Goal: Browse casually

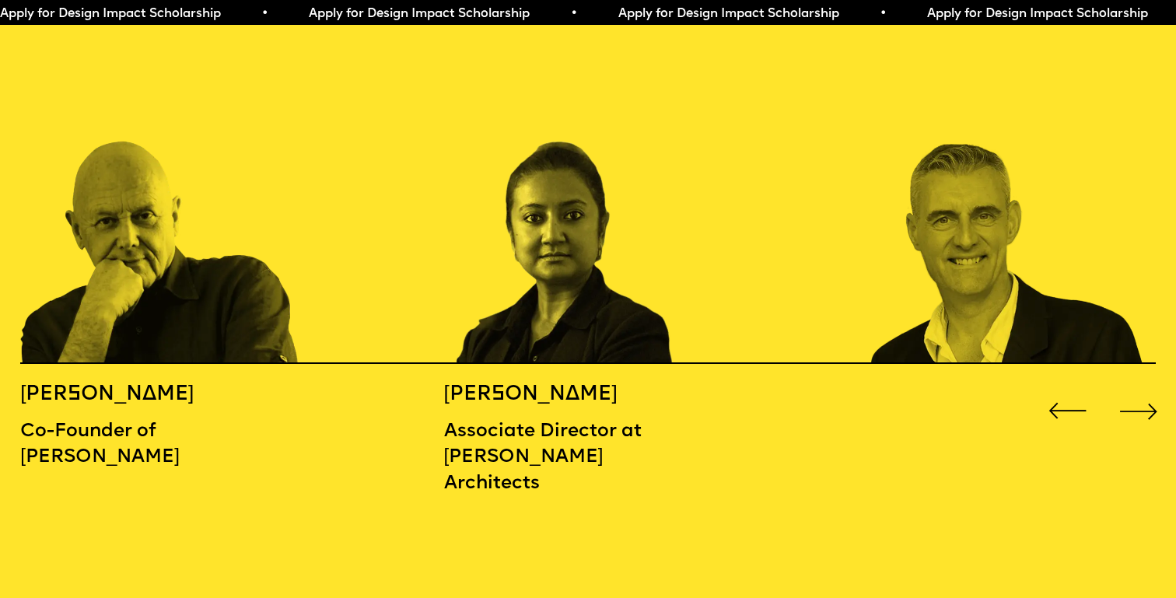
scroll to position [1827, 0]
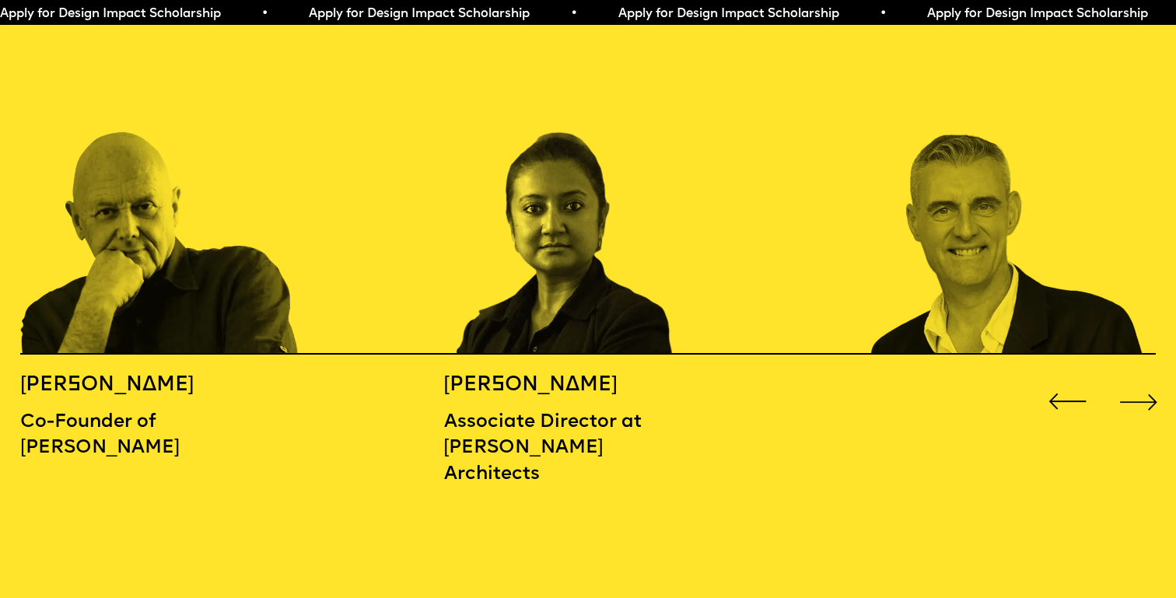
click at [1151, 378] on div "Next slide" at bounding box center [1139, 401] width 47 height 47
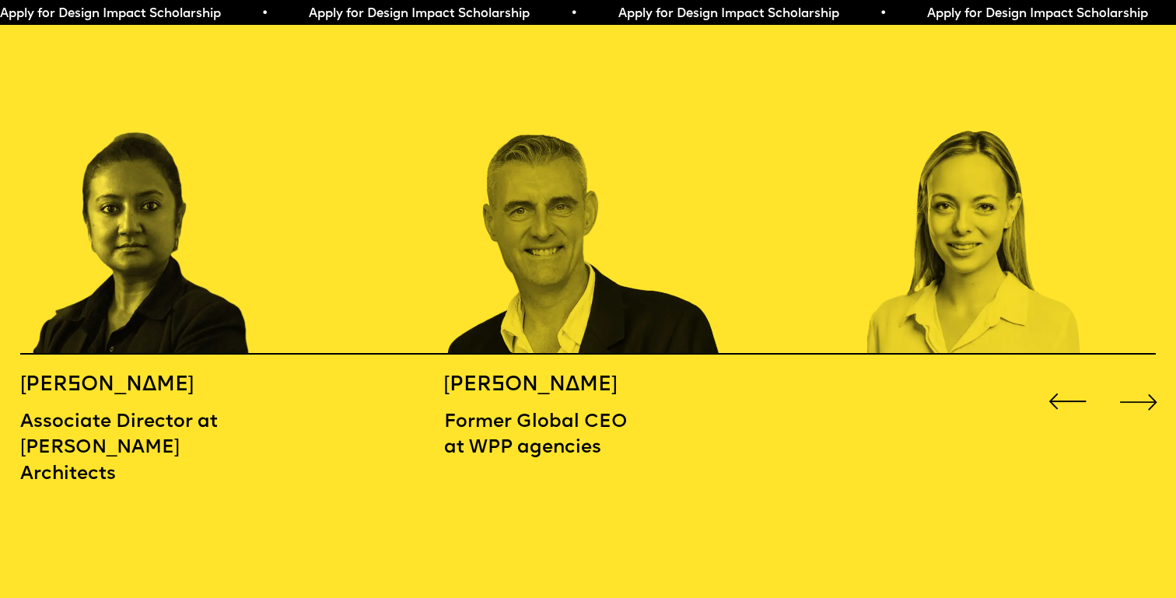
click at [1151, 378] on div "Next slide" at bounding box center [1139, 401] width 47 height 47
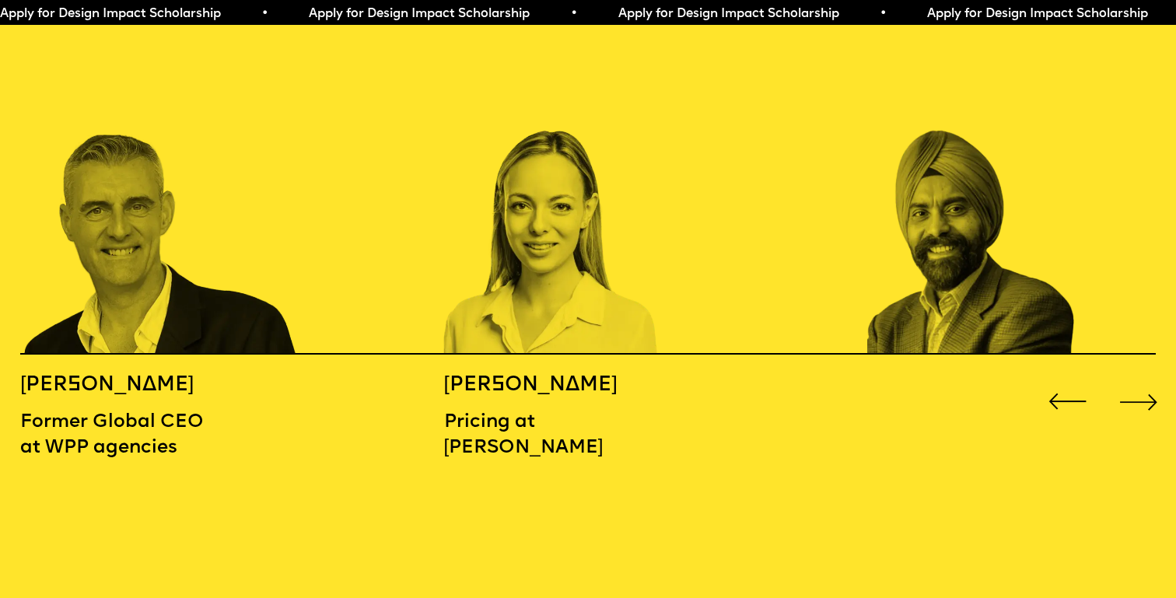
click at [1151, 378] on div "Next slide" at bounding box center [1139, 401] width 47 height 47
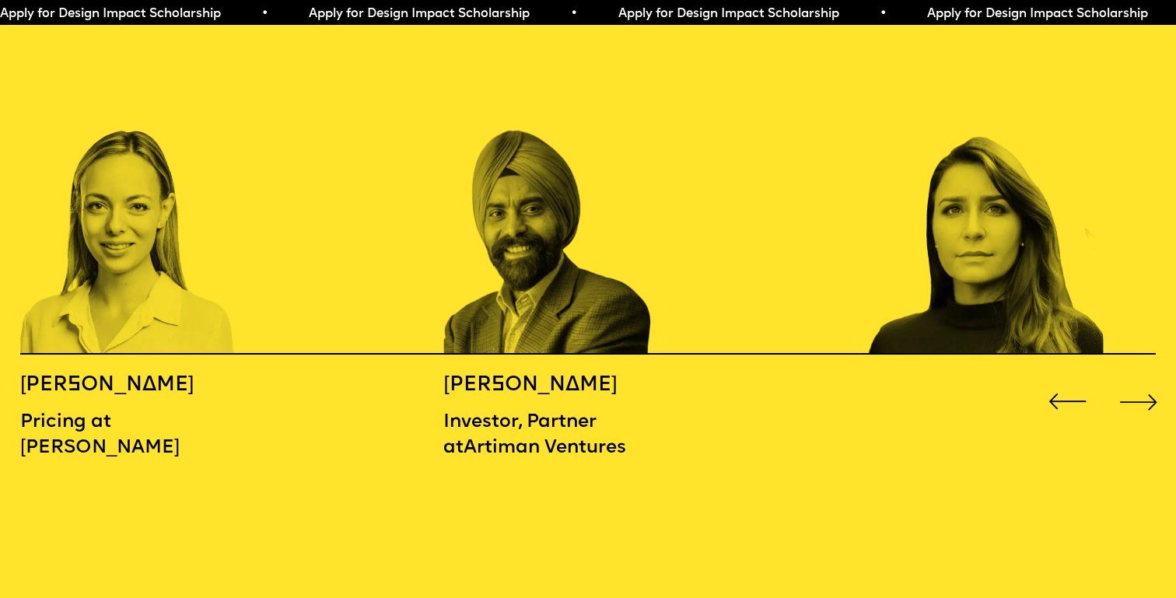
click at [1151, 378] on div "Next slide" at bounding box center [1139, 401] width 47 height 47
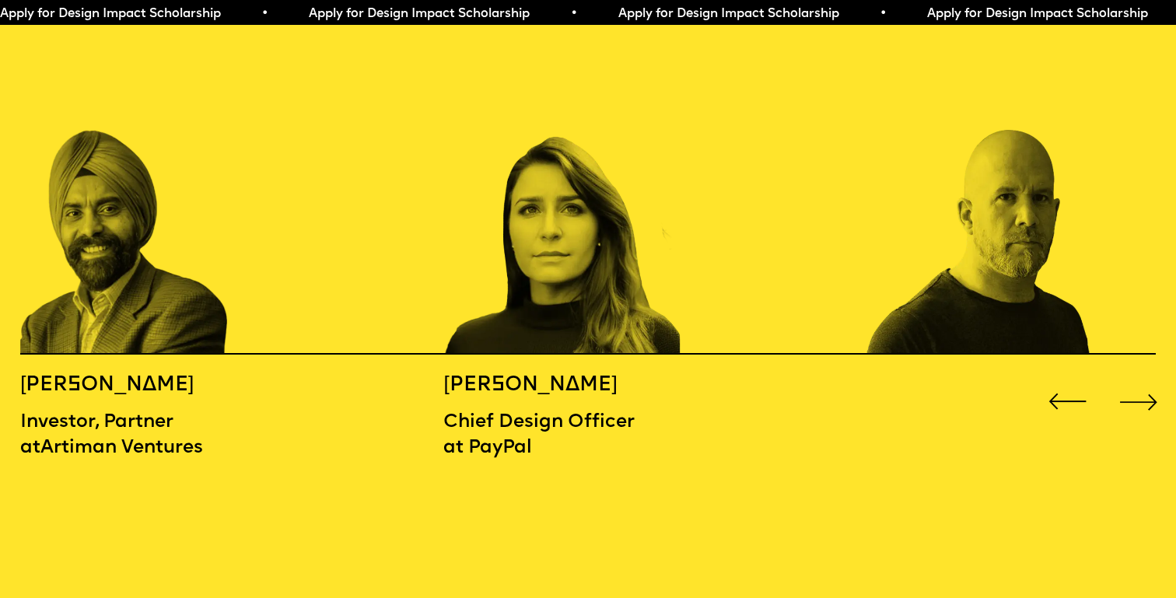
click at [1151, 378] on div "Next slide" at bounding box center [1139, 401] width 47 height 47
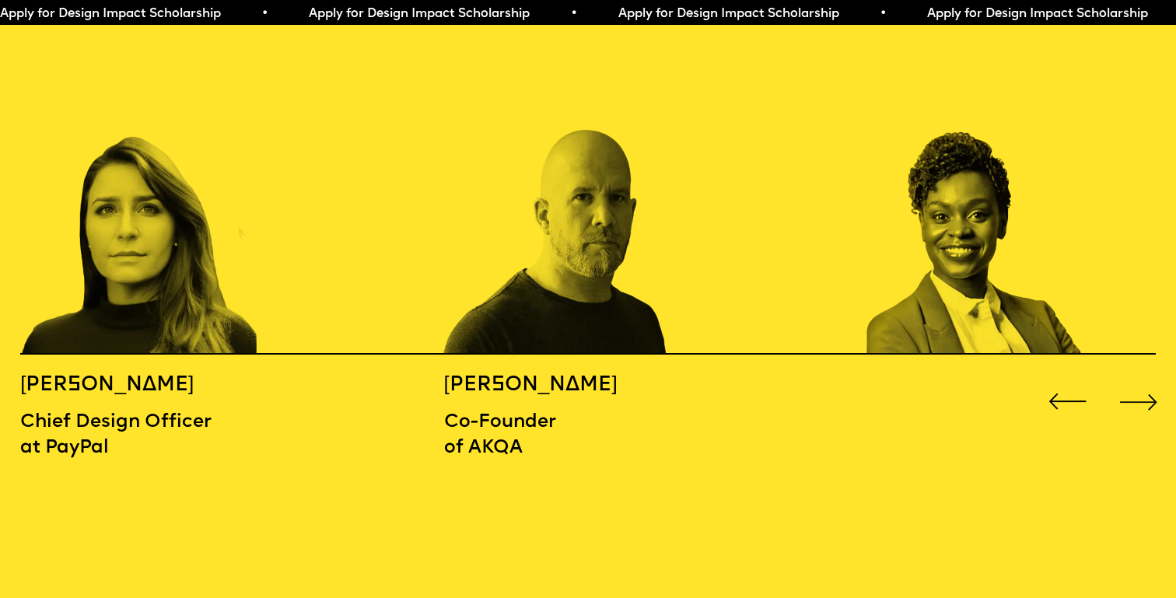
click at [1151, 378] on div "Next slide" at bounding box center [1139, 401] width 47 height 47
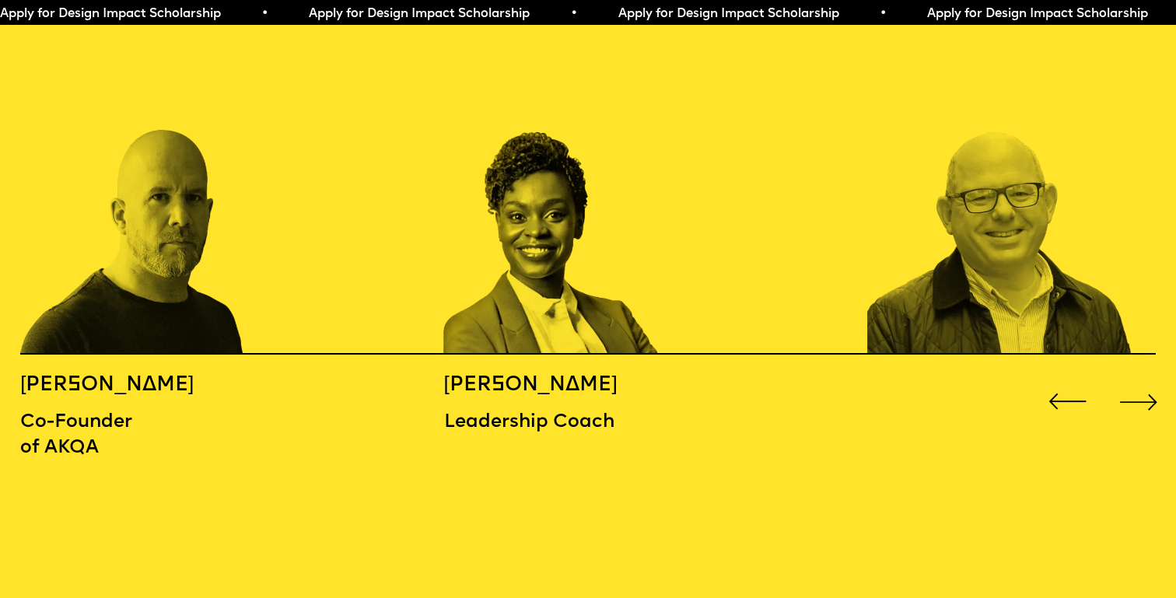
click at [1151, 378] on div "Next slide" at bounding box center [1139, 401] width 47 height 47
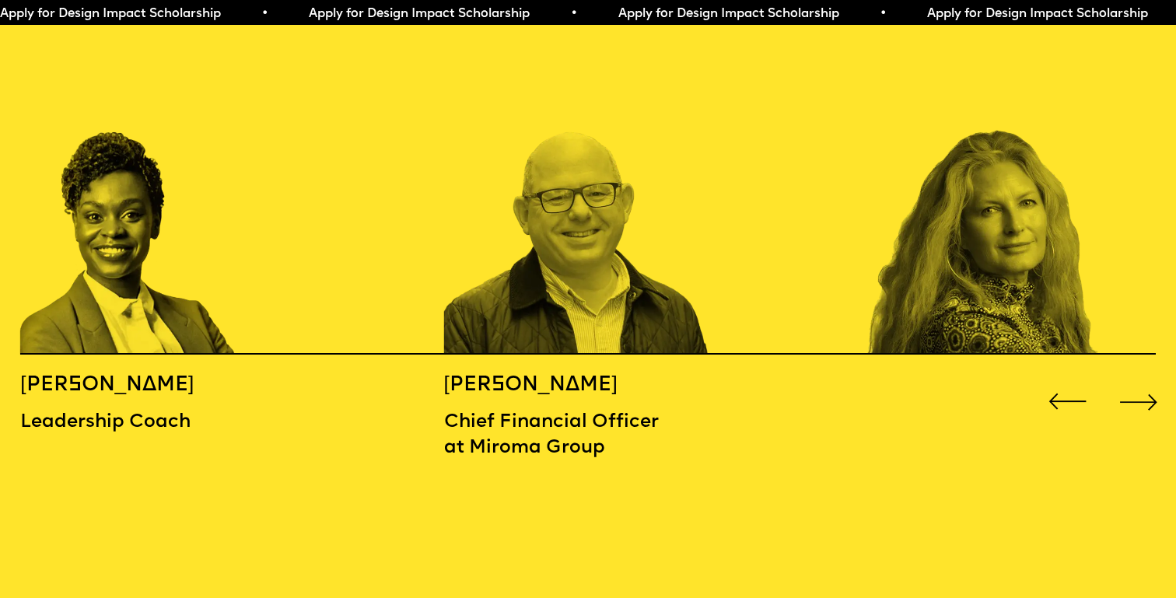
click at [1151, 378] on div "Next slide" at bounding box center [1139, 401] width 47 height 47
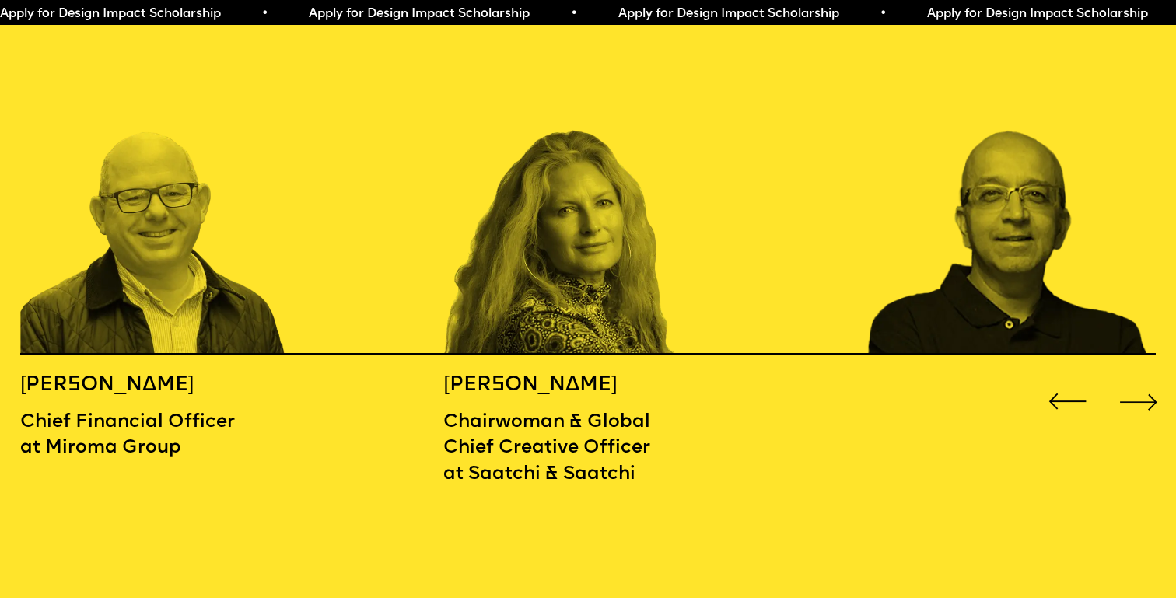
click at [1151, 378] on div "Next slide" at bounding box center [1139, 401] width 47 height 47
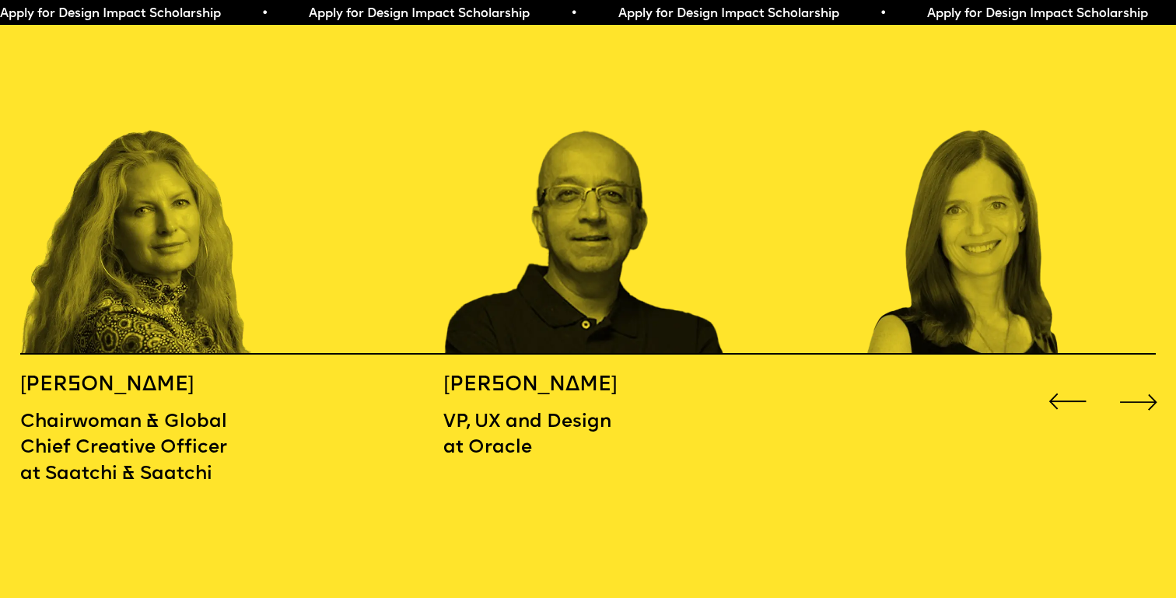
click at [1151, 378] on div "Next slide" at bounding box center [1139, 401] width 47 height 47
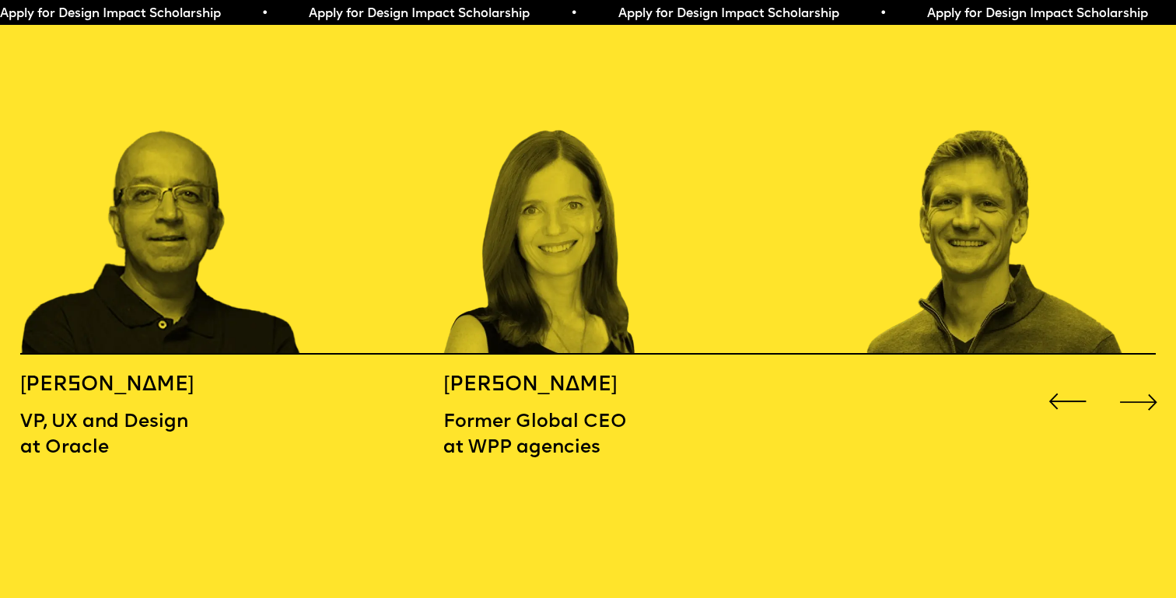
click at [1151, 378] on div "Next slide" at bounding box center [1139, 401] width 47 height 47
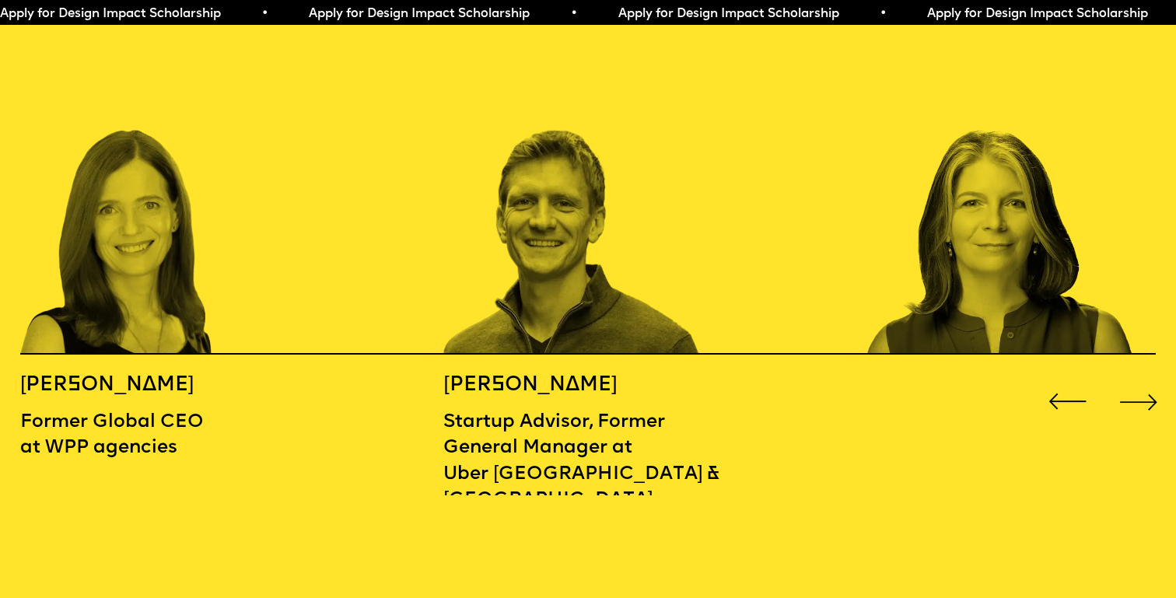
click at [1151, 378] on div "Next slide" at bounding box center [1139, 401] width 47 height 47
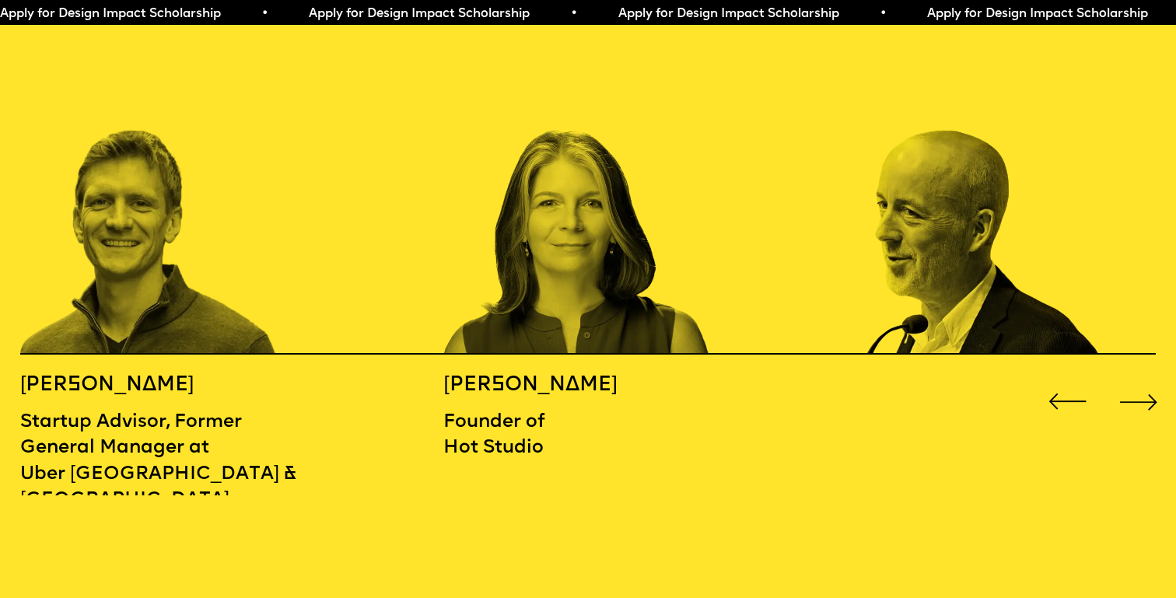
click at [1151, 378] on div "Next slide" at bounding box center [1139, 401] width 47 height 47
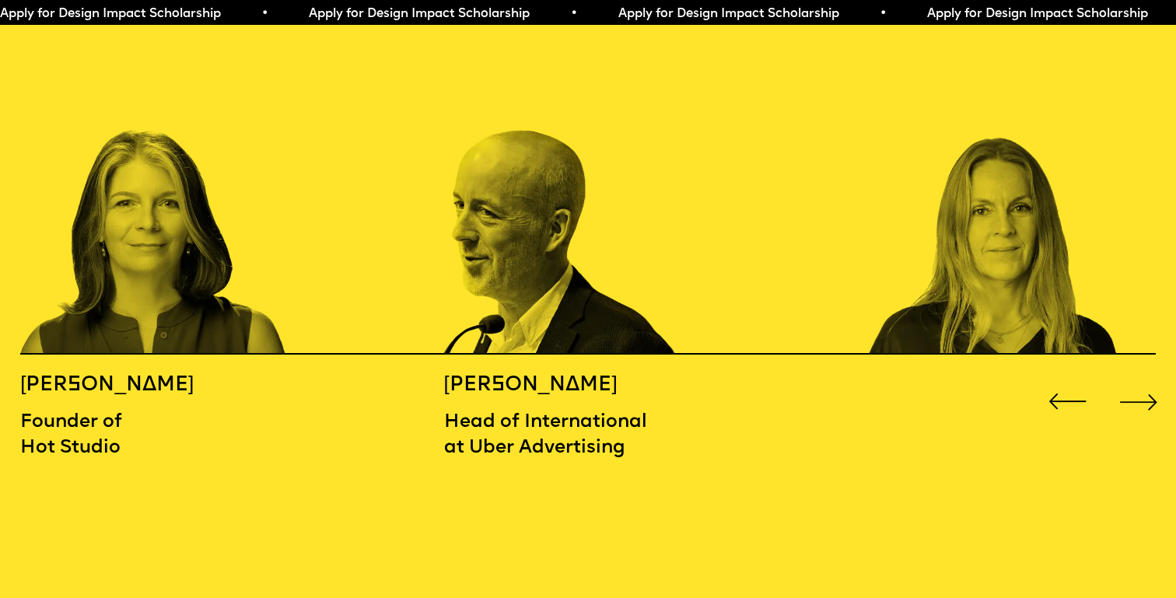
click at [1151, 378] on div "Next slide" at bounding box center [1139, 401] width 47 height 47
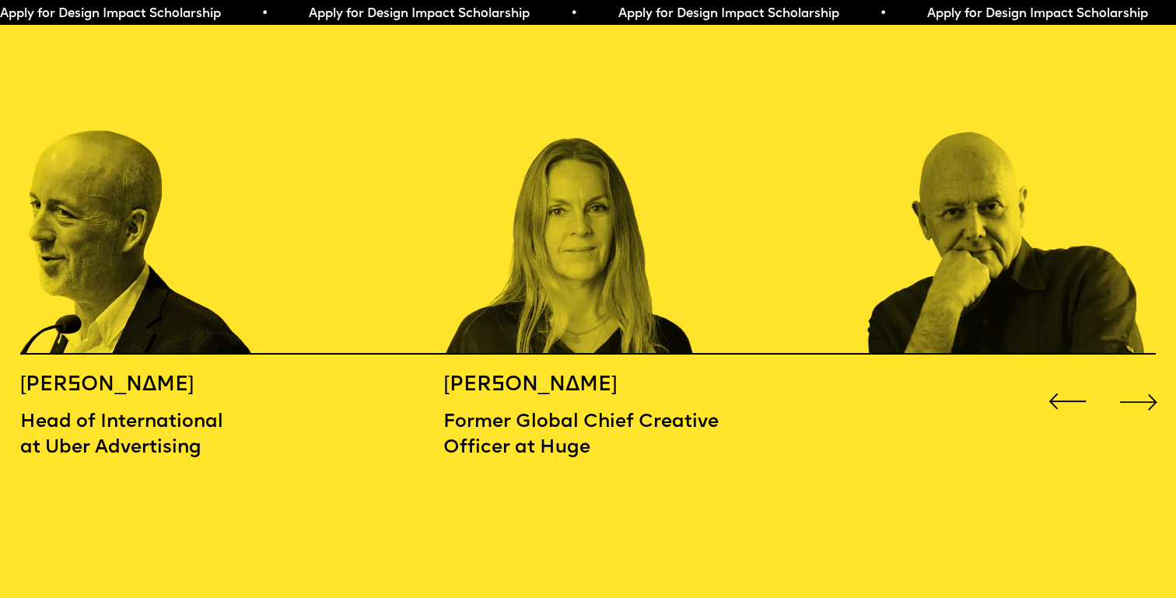
click at [1151, 378] on div "Next slide" at bounding box center [1139, 401] width 47 height 47
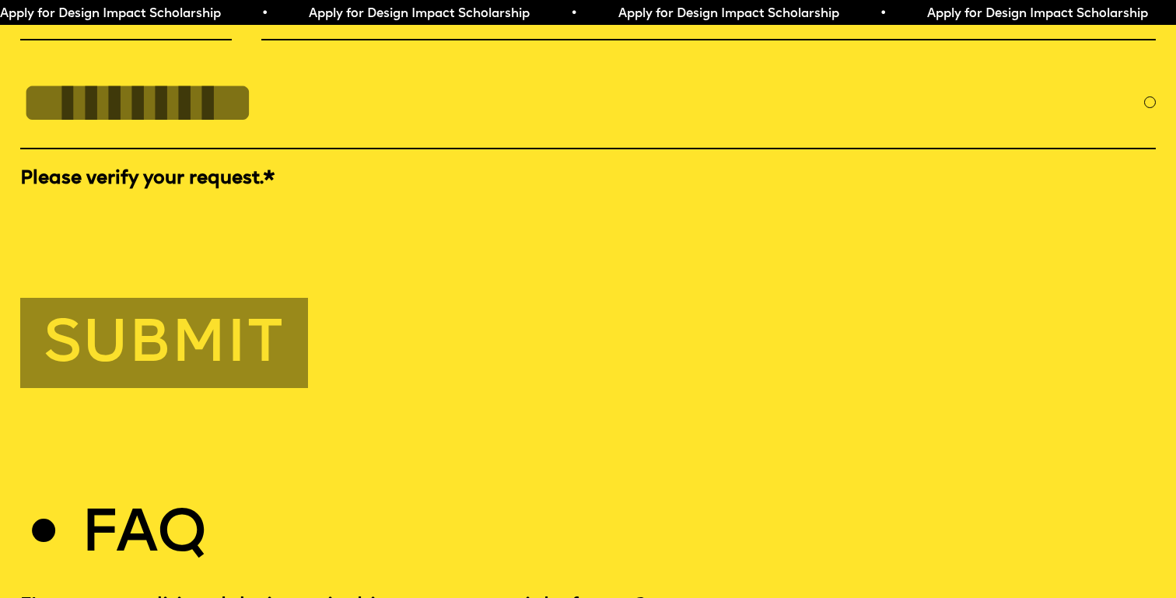
scroll to position [5885, 0]
